Goal: Understand process/instructions: Learn how to perform a task or action

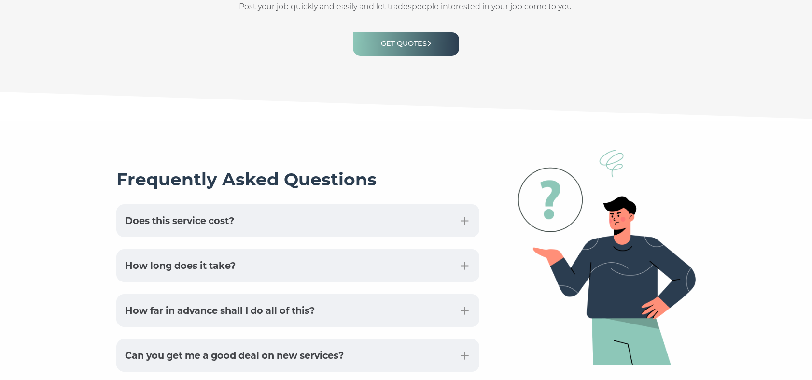
scroll to position [2415, 0]
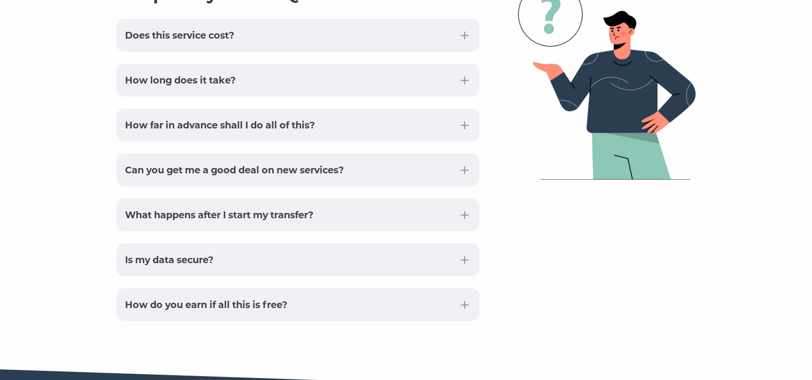
click at [297, 154] on button "Can you get me a good deal on new services?" at bounding box center [297, 170] width 363 height 33
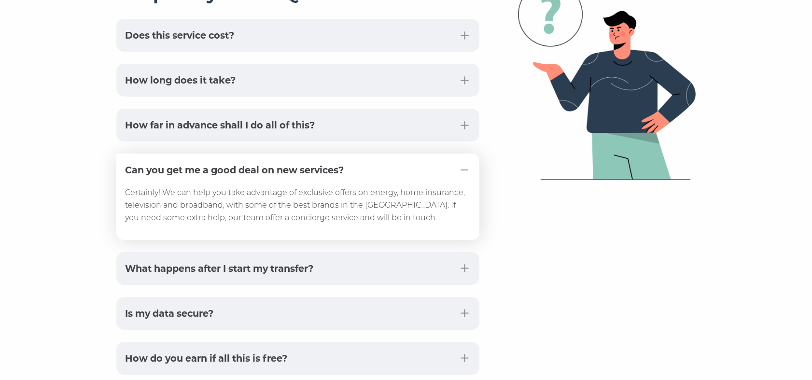
click at [297, 154] on button "Can you get me a good deal on new services?" at bounding box center [297, 170] width 363 height 33
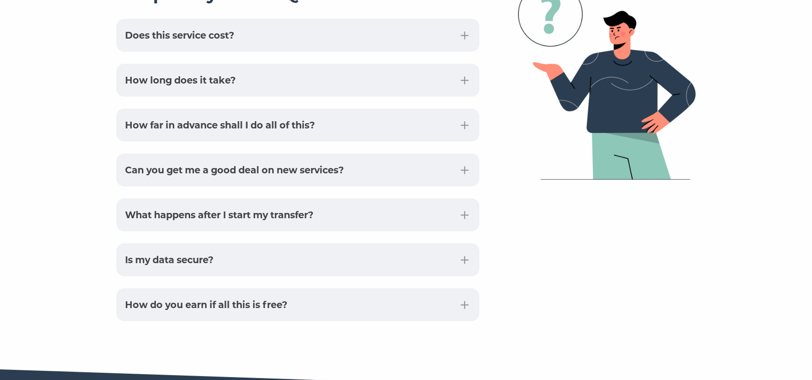
click at [297, 114] on button "How far in advance shall I do all of this?" at bounding box center [297, 125] width 363 height 33
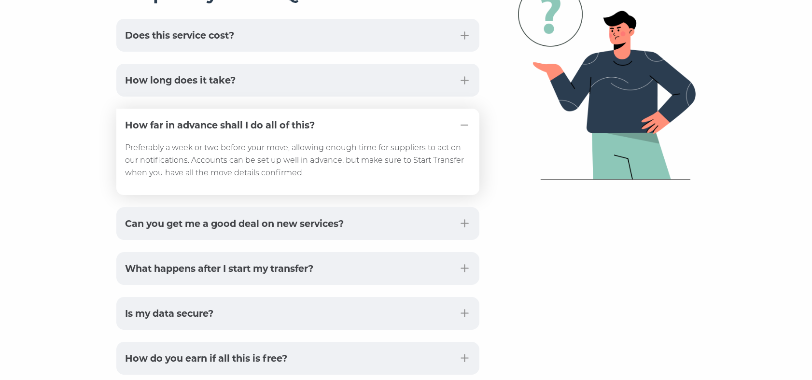
click at [297, 114] on div "Preferably a week or two before your move, allowing enough time for suppliers t…" at bounding box center [297, 152] width 363 height 86
click at [296, 64] on button "How long does it take?" at bounding box center [297, 80] width 363 height 33
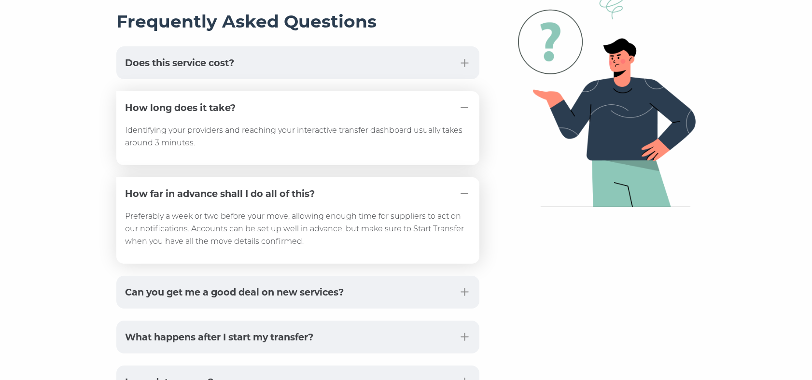
scroll to position [2373, 0]
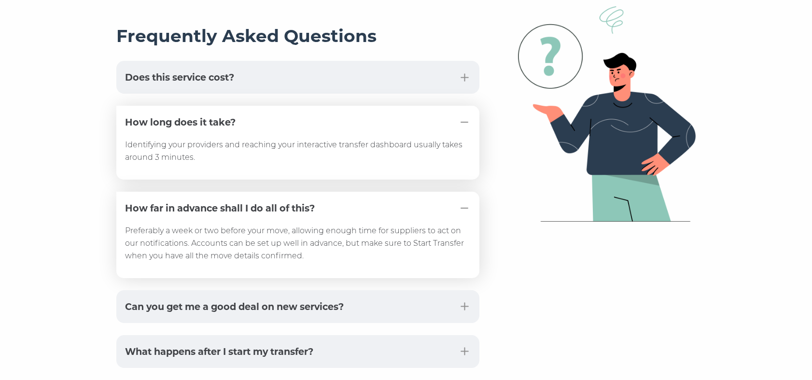
click at [294, 61] on button "Does this service cost?" at bounding box center [297, 77] width 363 height 33
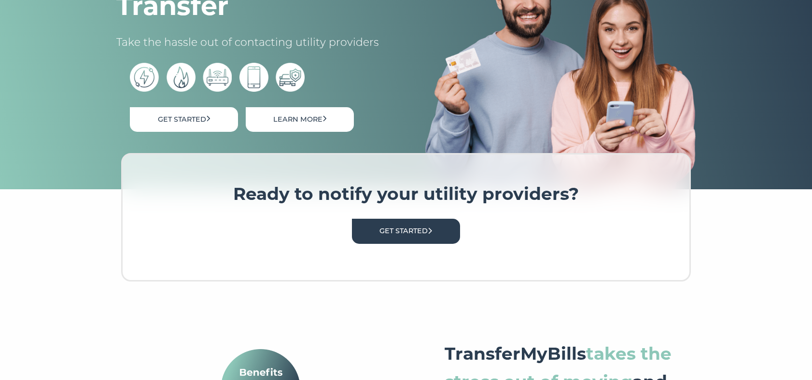
scroll to position [0, 0]
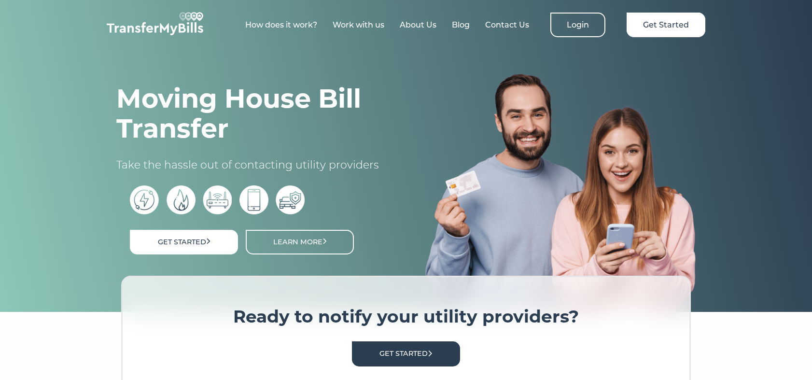
click at [356, 24] on link "Work with us" at bounding box center [359, 24] width 52 height 9
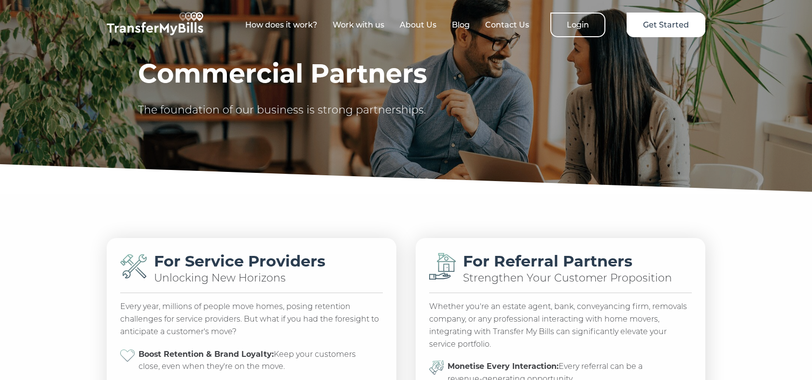
click at [297, 21] on link "How does it work?" at bounding box center [281, 24] width 72 height 9
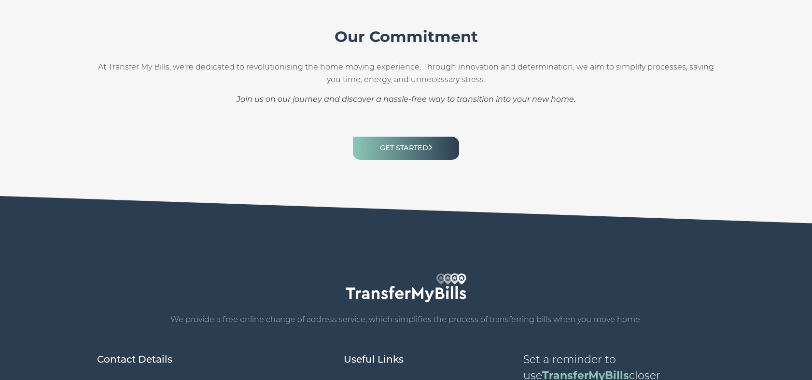
scroll to position [1122, 0]
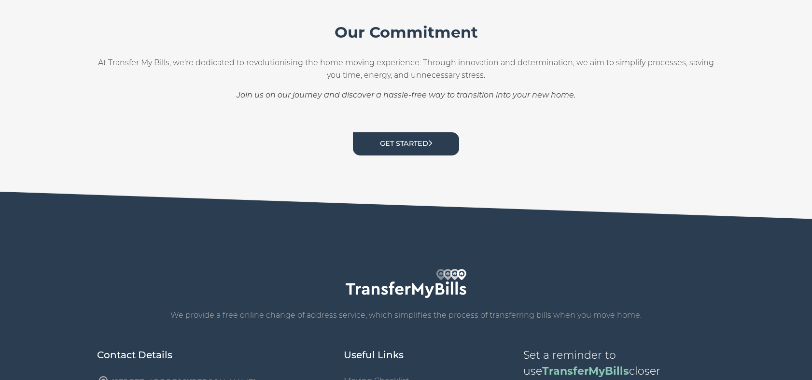
click at [408, 132] on link "Get Started" at bounding box center [406, 143] width 106 height 23
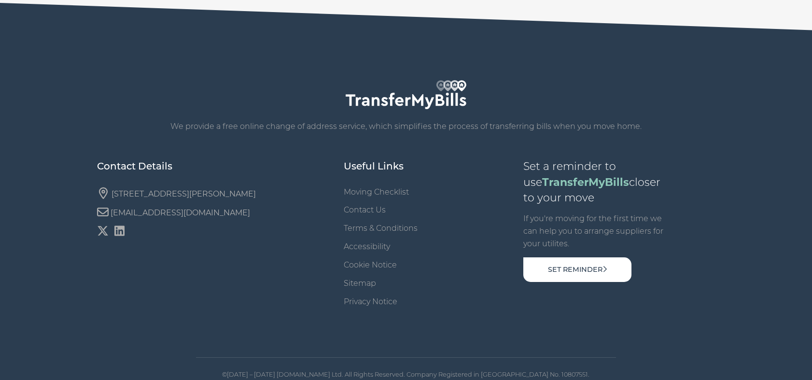
scroll to position [1314, 0]
